Goal: Transaction & Acquisition: Purchase product/service

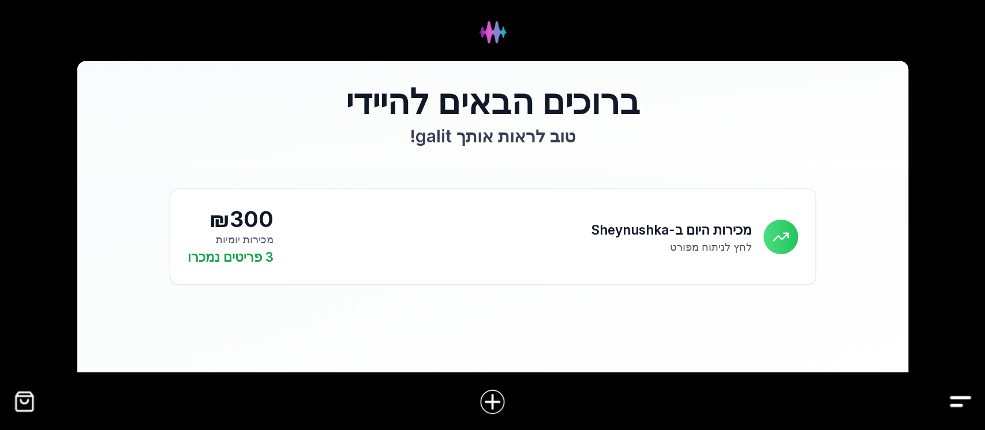
click at [25, 393] on img "קופה" at bounding box center [25, 402] width 26 height 26
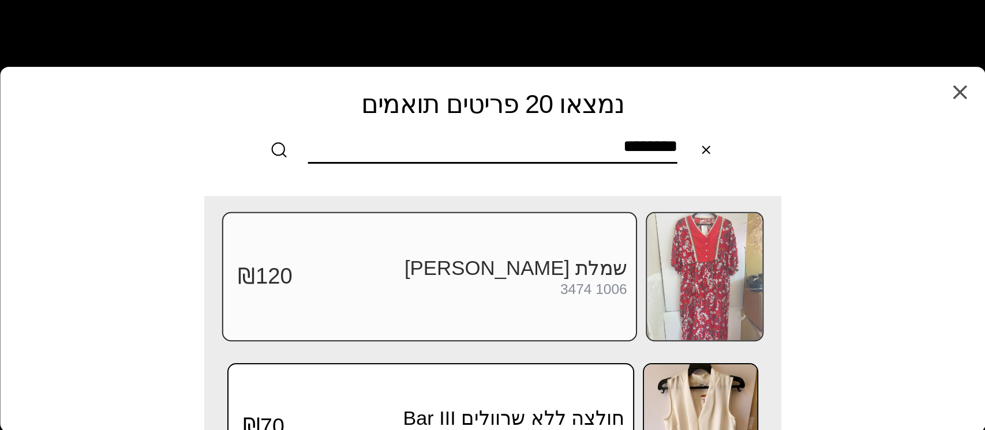
type input "********"
click at [629, 260] on div "שמלת [PERSON_NAME] Lovich 3474 1006 ₪120" at bounding box center [429, 276] width 415 height 129
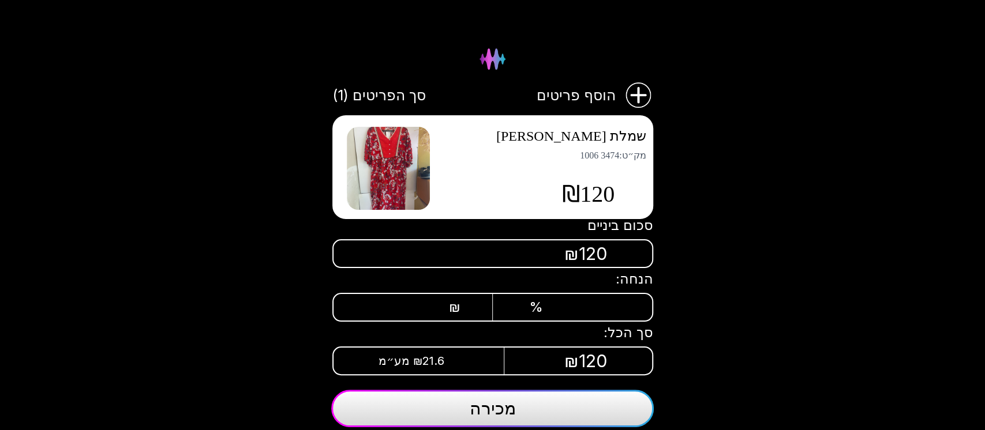
click at [448, 418] on button "מכירה" at bounding box center [492, 408] width 322 height 37
